Goal: Information Seeking & Learning: Find specific fact

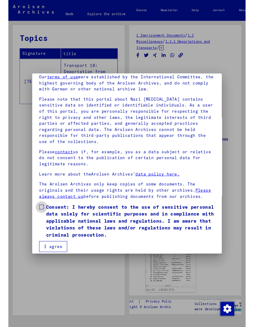
scroll to position [37, 0]
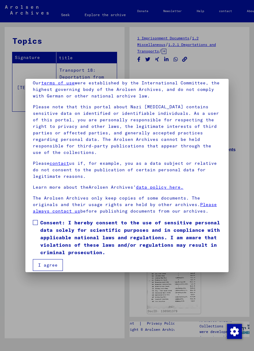
click at [35, 220] on span at bounding box center [35, 222] width 5 height 5
click at [58, 262] on button "I agree" at bounding box center [48, 265] width 30 height 12
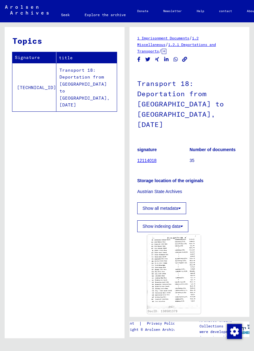
click at [0, 296] on div "Topics Signature title [TECHNICAL_ID] Transport 18: Deportation from [GEOGRAPHI…" at bounding box center [63, 180] width 127 height 316
click at [183, 249] on img at bounding box center [174, 271] width 54 height 74
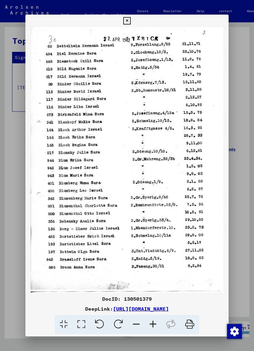
click at [230, 16] on div at bounding box center [127, 175] width 254 height 351
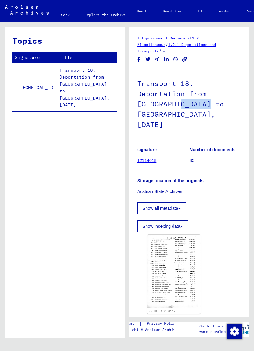
click at [162, 104] on h1 "Transport 18: Deportation from [GEOGRAPHIC_DATA] to [GEOGRAPHIC_DATA], [DATE]" at bounding box center [189, 103] width 104 height 68
click at [159, 100] on font "Transport 18: Deportation from [GEOGRAPHIC_DATA] to [GEOGRAPHIC_DATA], [DATE]" at bounding box center [180, 104] width 87 height 50
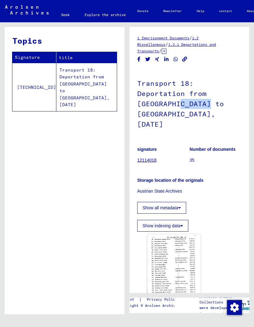
click at [41, 254] on div "Topics Signature title [TECHNICAL_ID] Transport 18: Deportation from [GEOGRAPHI…" at bounding box center [65, 173] width 120 height 292
click at [70, 79] on font "Transport 18: Deportation from [GEOGRAPHIC_DATA] to [GEOGRAPHIC_DATA], [DATE]" at bounding box center [85, 87] width 50 height 41
